Goal: Information Seeking & Learning: Learn about a topic

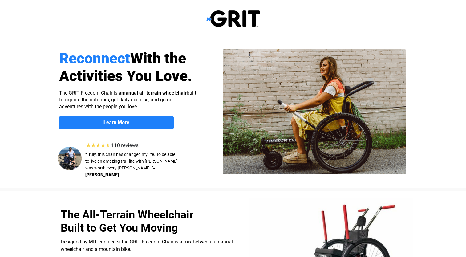
select select "US"
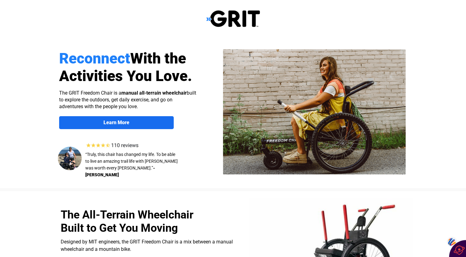
click at [122, 123] on strong "Learn More" at bounding box center [116, 122] width 26 height 6
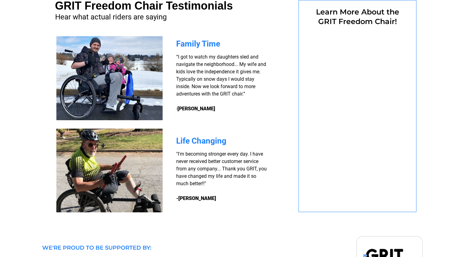
select select "US"
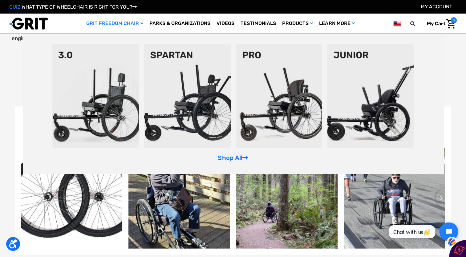
scroll to position [1231, 0]
